Goal: Check status

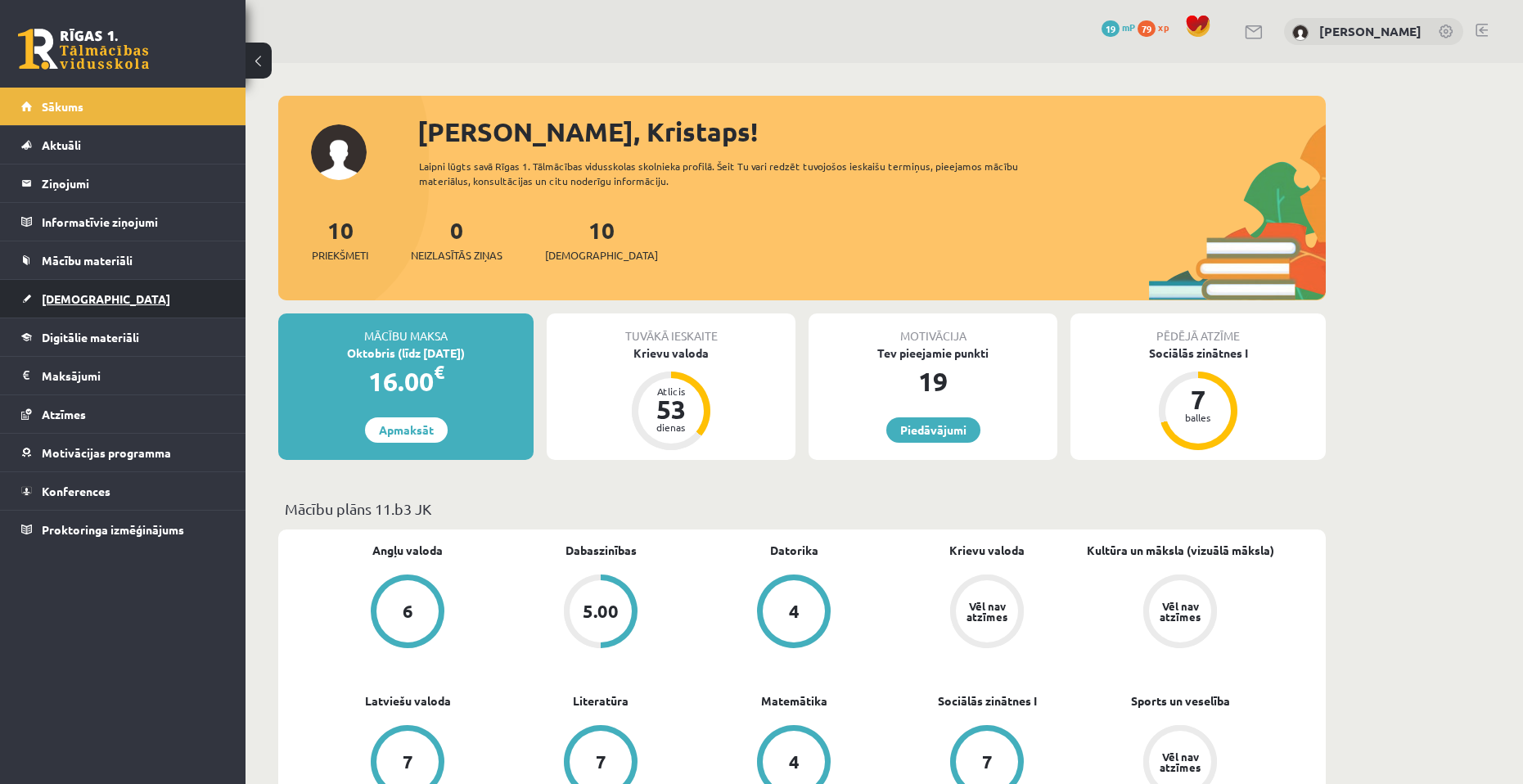
click at [147, 289] on link "[DEMOGRAPHIC_DATA]" at bounding box center [122, 299] width 204 height 38
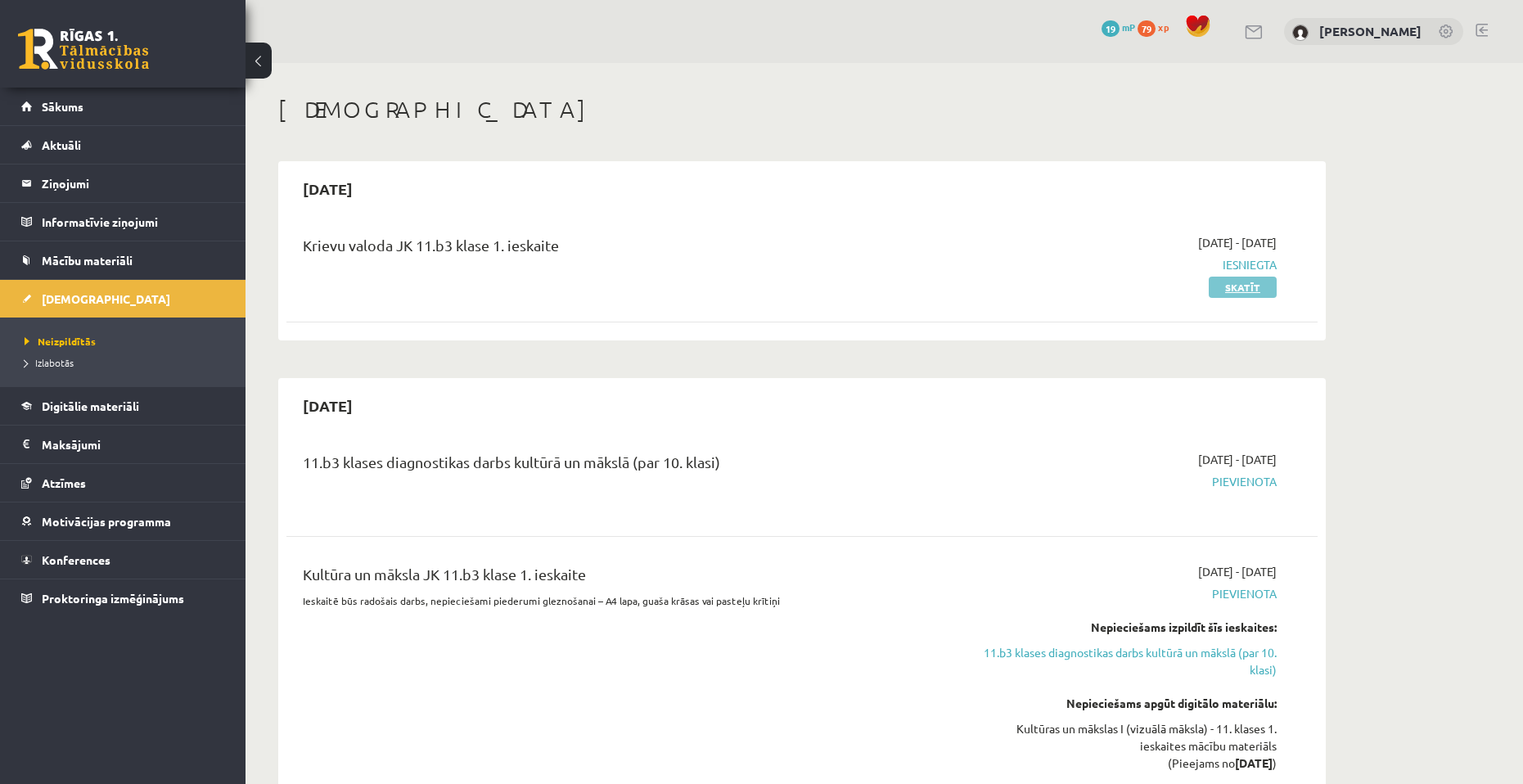
click at [1226, 293] on link "Skatīt" at bounding box center [1242, 286] width 68 height 21
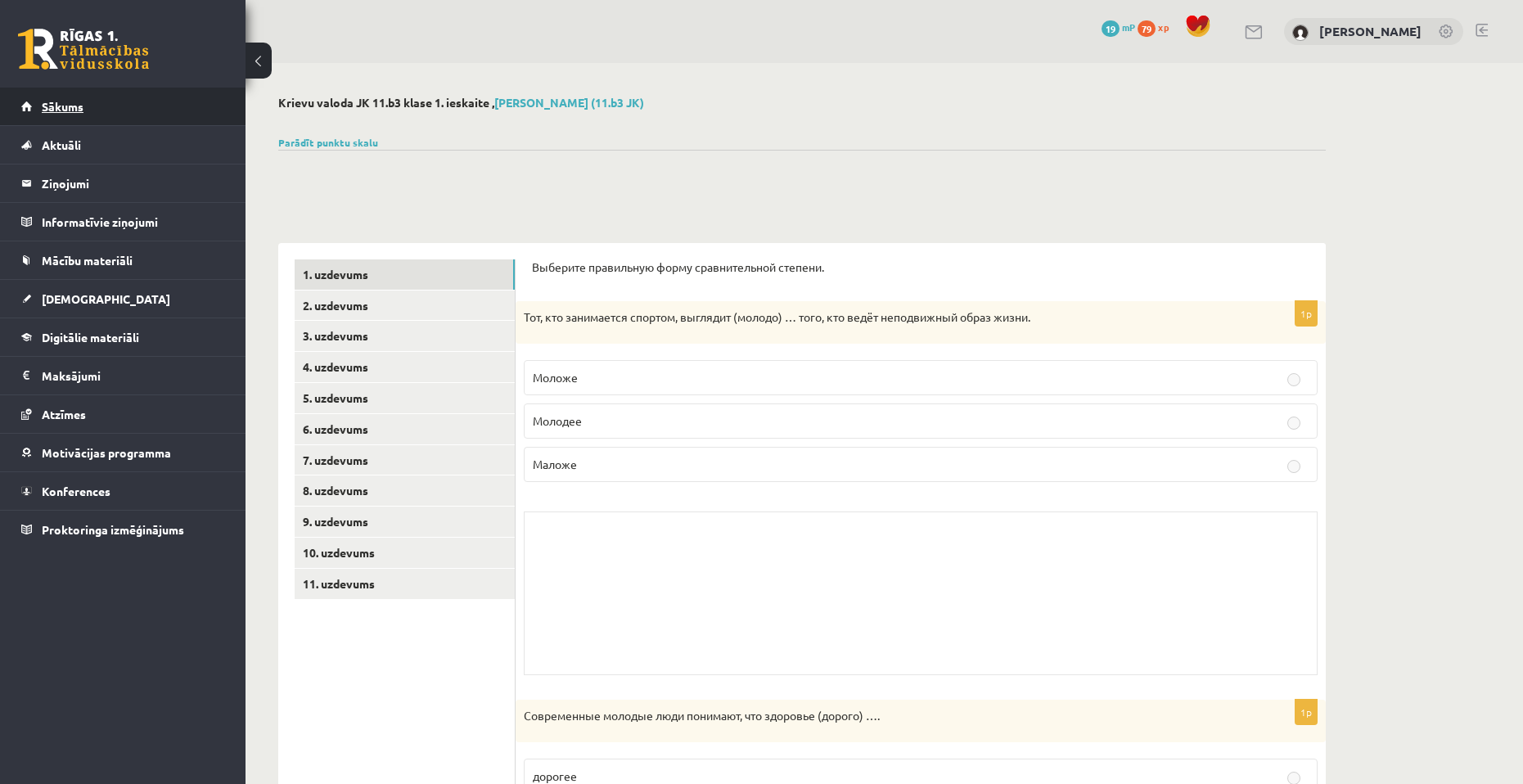
click at [118, 99] on link "Sākums" at bounding box center [122, 107] width 204 height 38
